Goal: Task Accomplishment & Management: Use online tool/utility

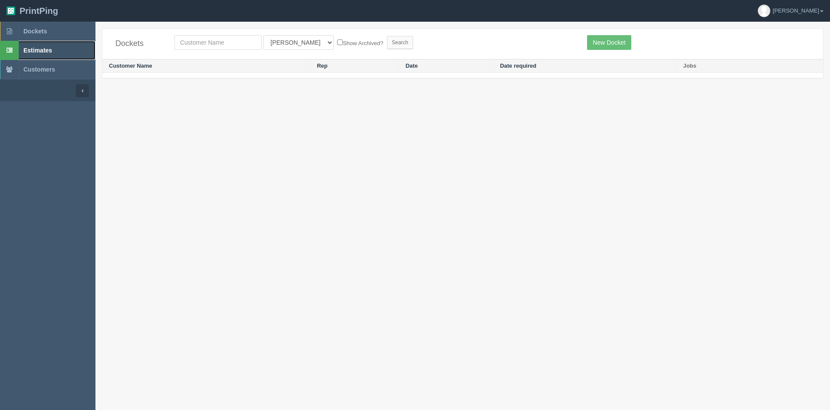
drag, startPoint x: 35, startPoint y: 52, endPoint x: 42, endPoint y: 52, distance: 6.5
click at [36, 52] on span "Estimates" at bounding box center [37, 50] width 29 height 7
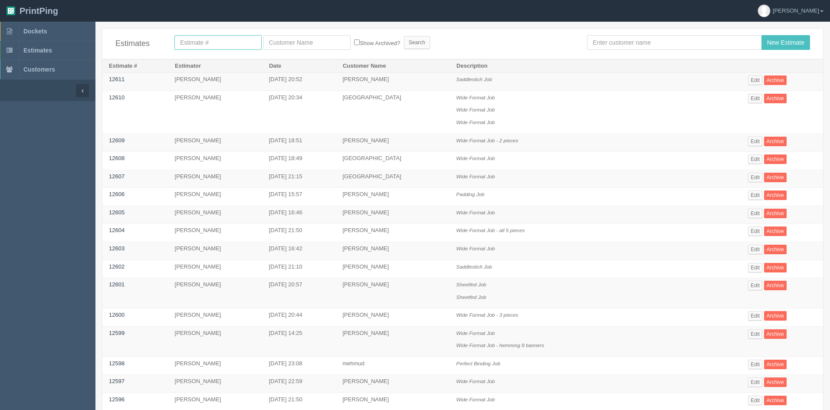
click at [213, 42] on input "text" at bounding box center [217, 42] width 87 height 15
type input "12126"
click at [404, 36] on input "Search" at bounding box center [417, 42] width 26 height 13
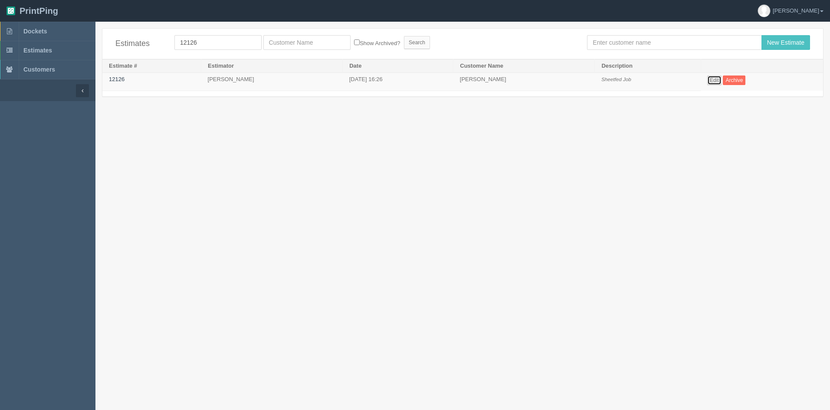
click at [716, 81] on link "Edit" at bounding box center [714, 80] width 14 height 10
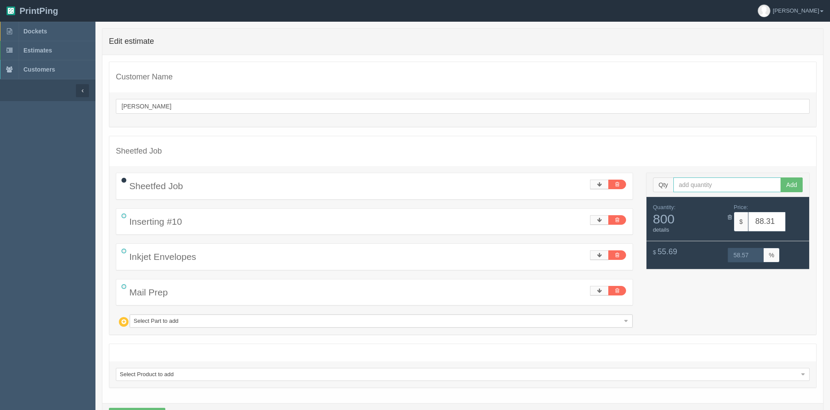
click at [716, 184] on input "text" at bounding box center [727, 184] width 108 height 15
type input "3000"
click at [790, 187] on button "Add" at bounding box center [791, 184] width 22 height 15
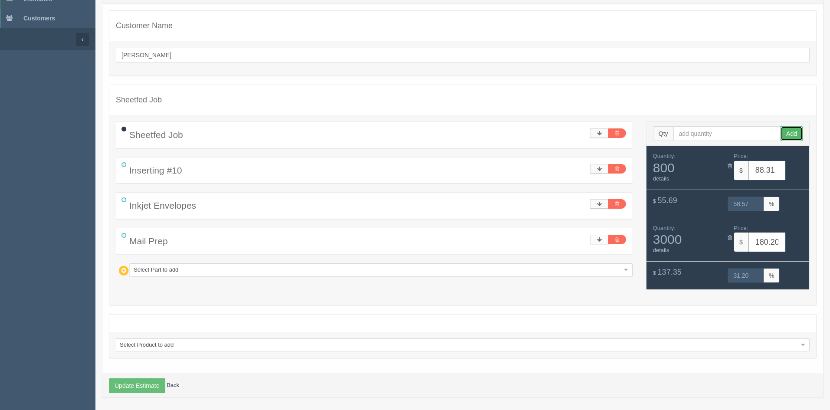
scroll to position [54, 0]
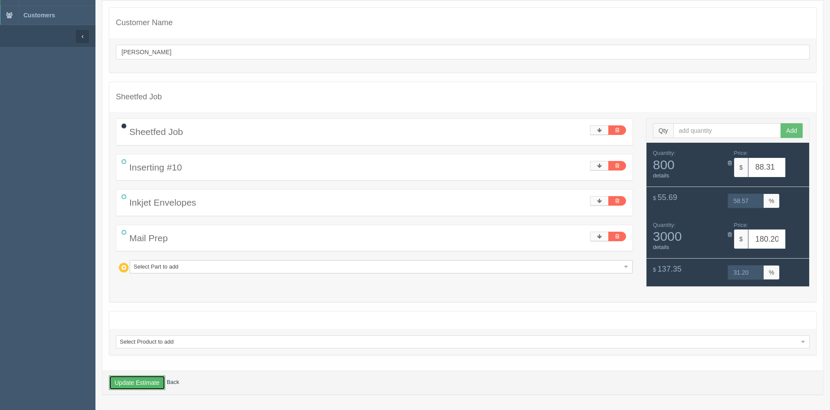
drag, startPoint x: 133, startPoint y: 384, endPoint x: 683, endPoint y: 407, distance: 550.6
click at [134, 384] on button "Update Estimate" at bounding box center [137, 382] width 56 height 15
